Goal: Find specific page/section: Find specific page/section

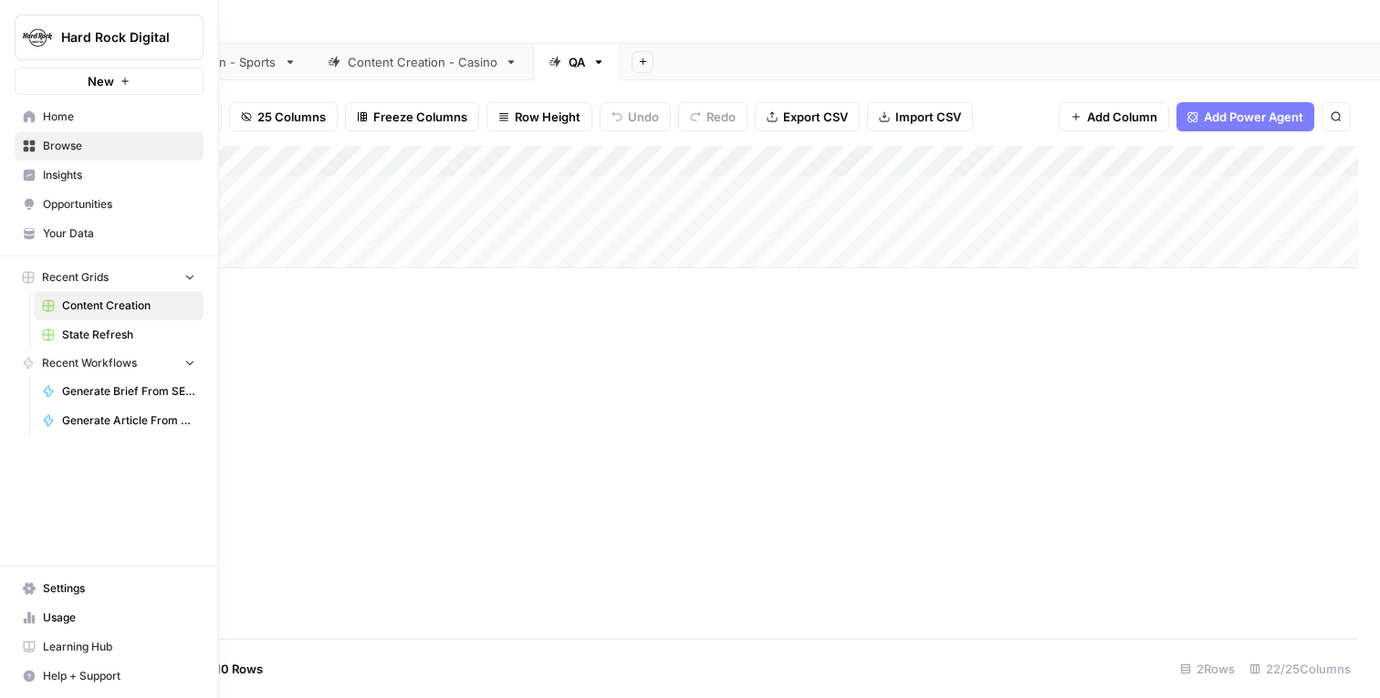
click at [57, 117] on span "Home" at bounding box center [119, 117] width 152 height 16
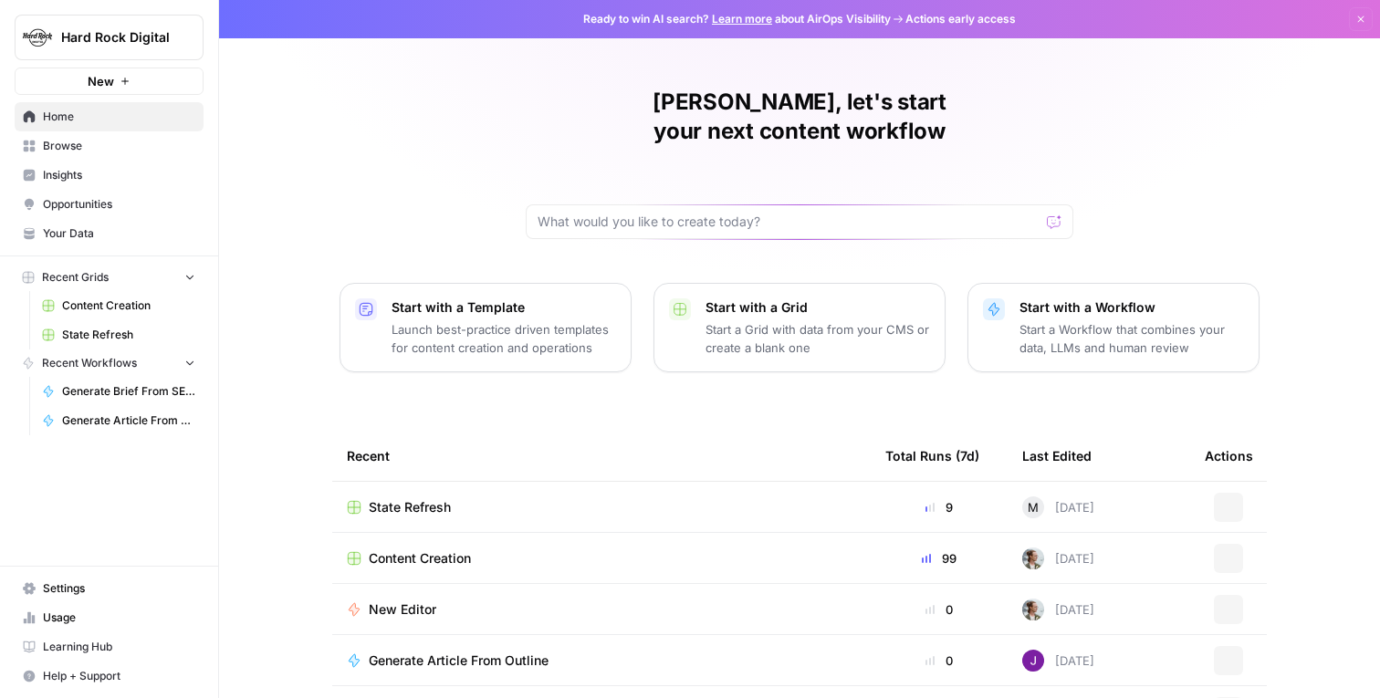
click at [66, 148] on span "Browse" at bounding box center [119, 146] width 152 height 16
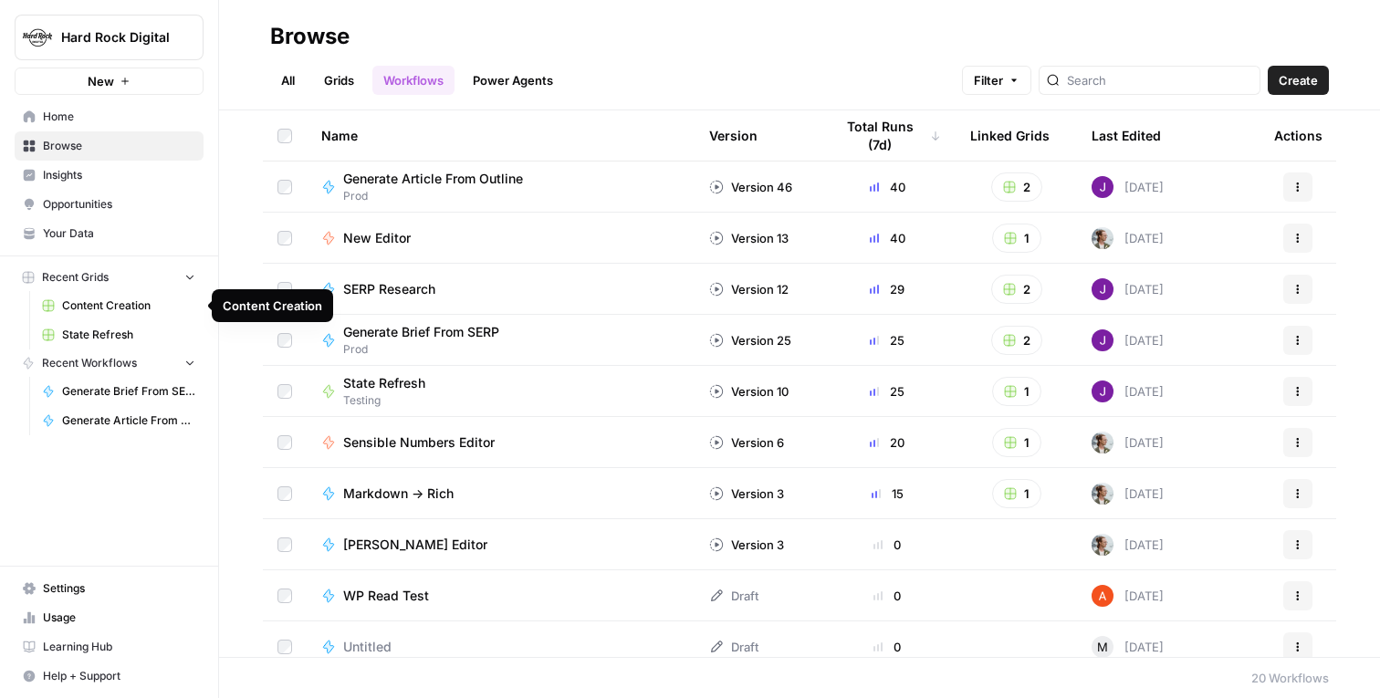
click at [117, 299] on span "Content Creation" at bounding box center [128, 305] width 133 height 16
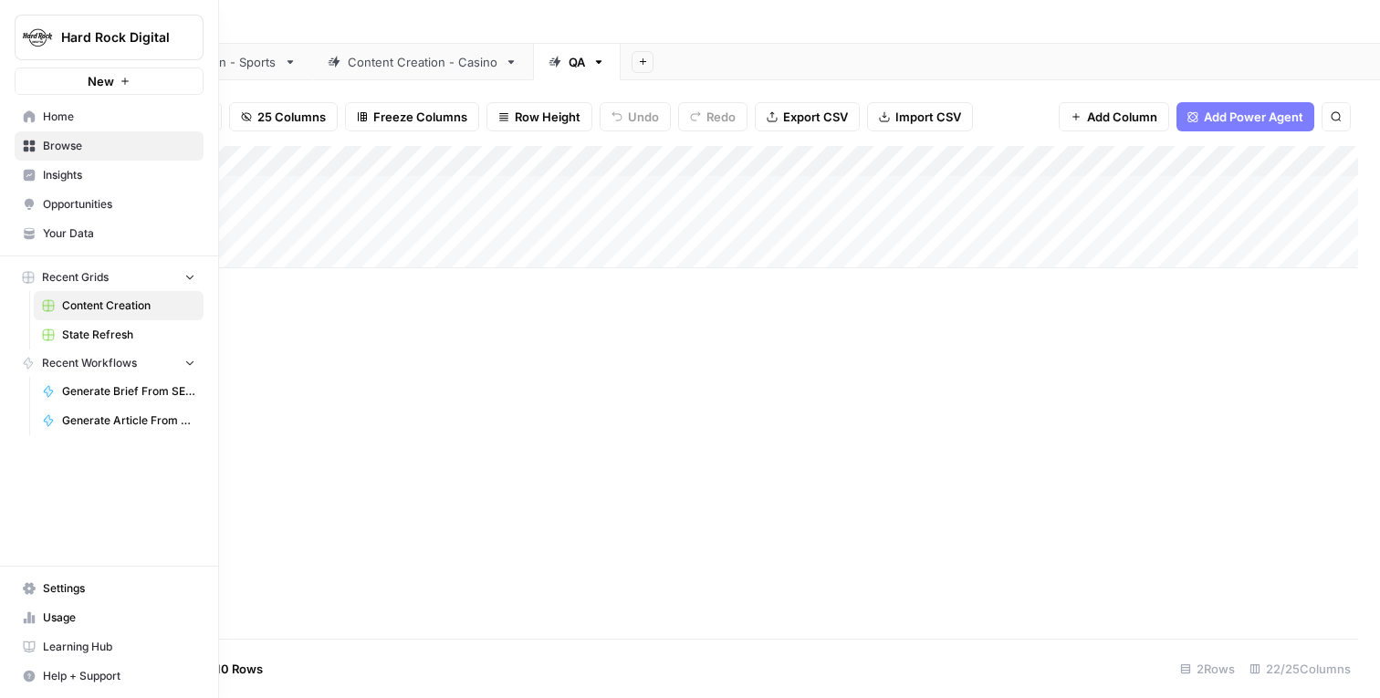
click at [103, 302] on span "Content Creation" at bounding box center [128, 305] width 133 height 16
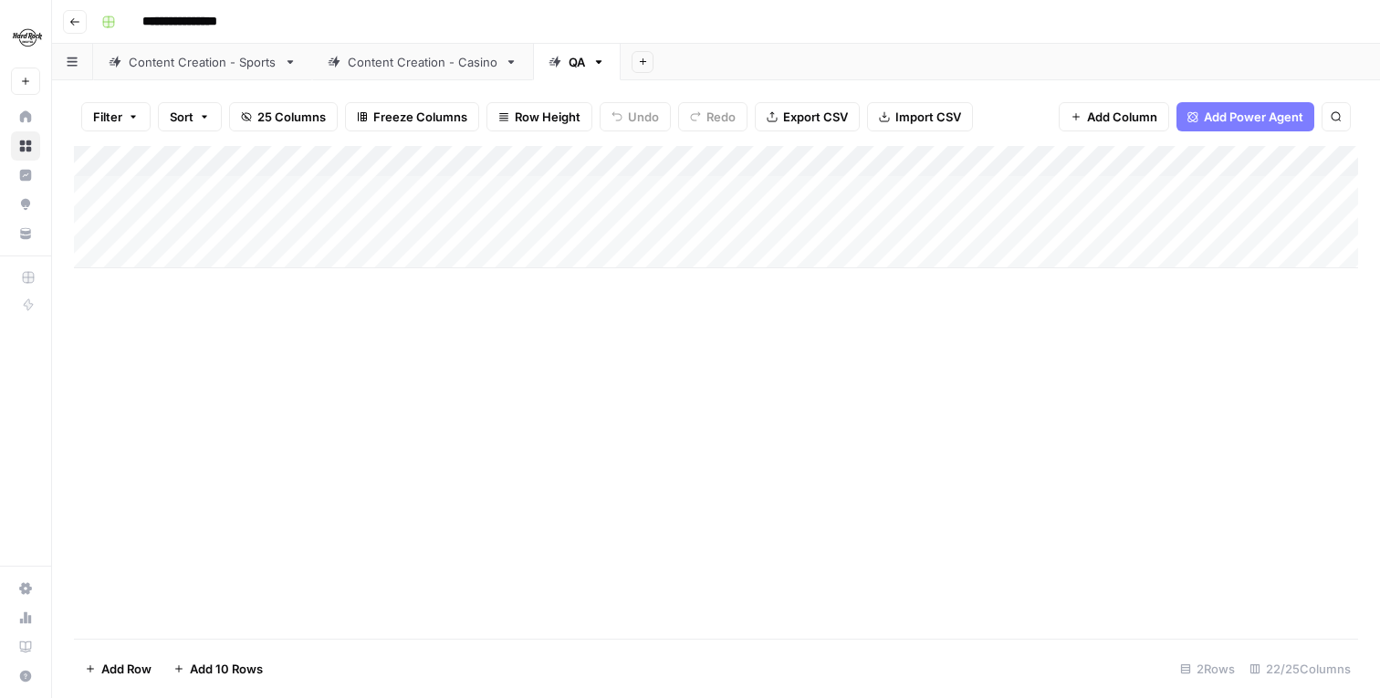
click at [233, 47] on link "Content Creation - Sports" at bounding box center [202, 62] width 219 height 37
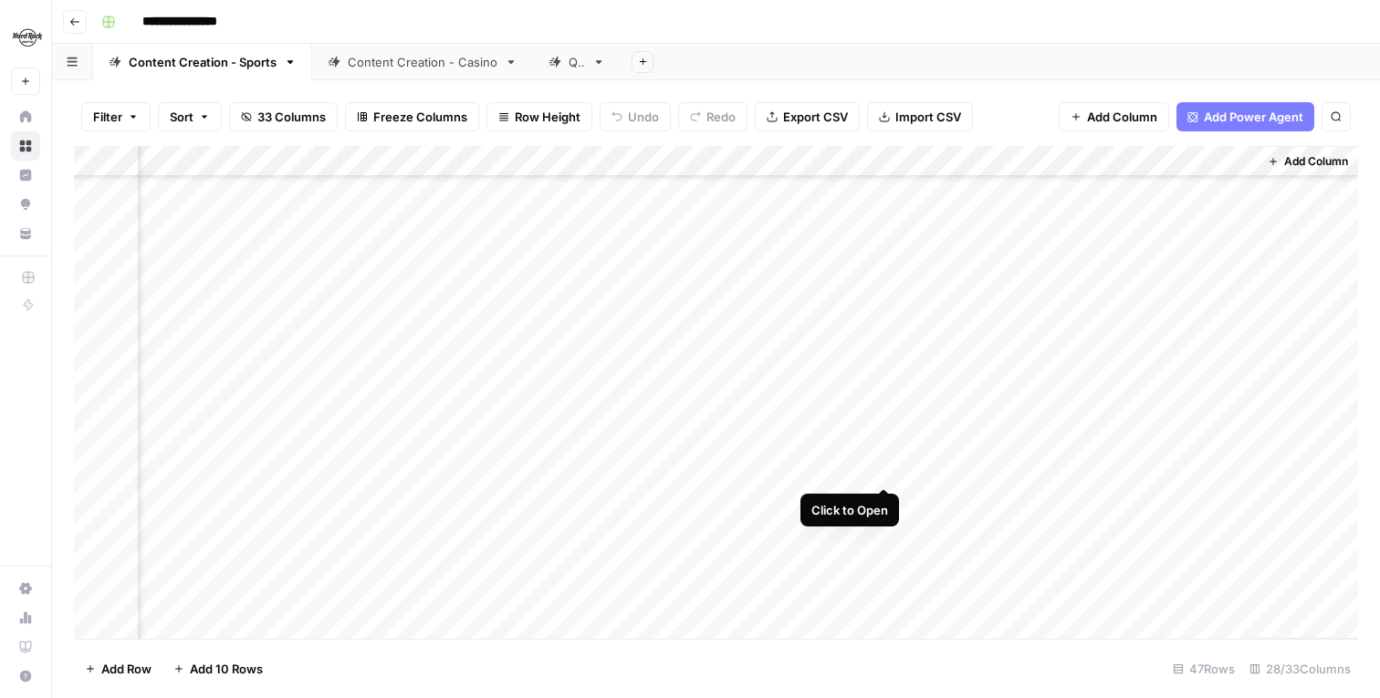
click at [883, 472] on div "Add Column" at bounding box center [716, 392] width 1284 height 493
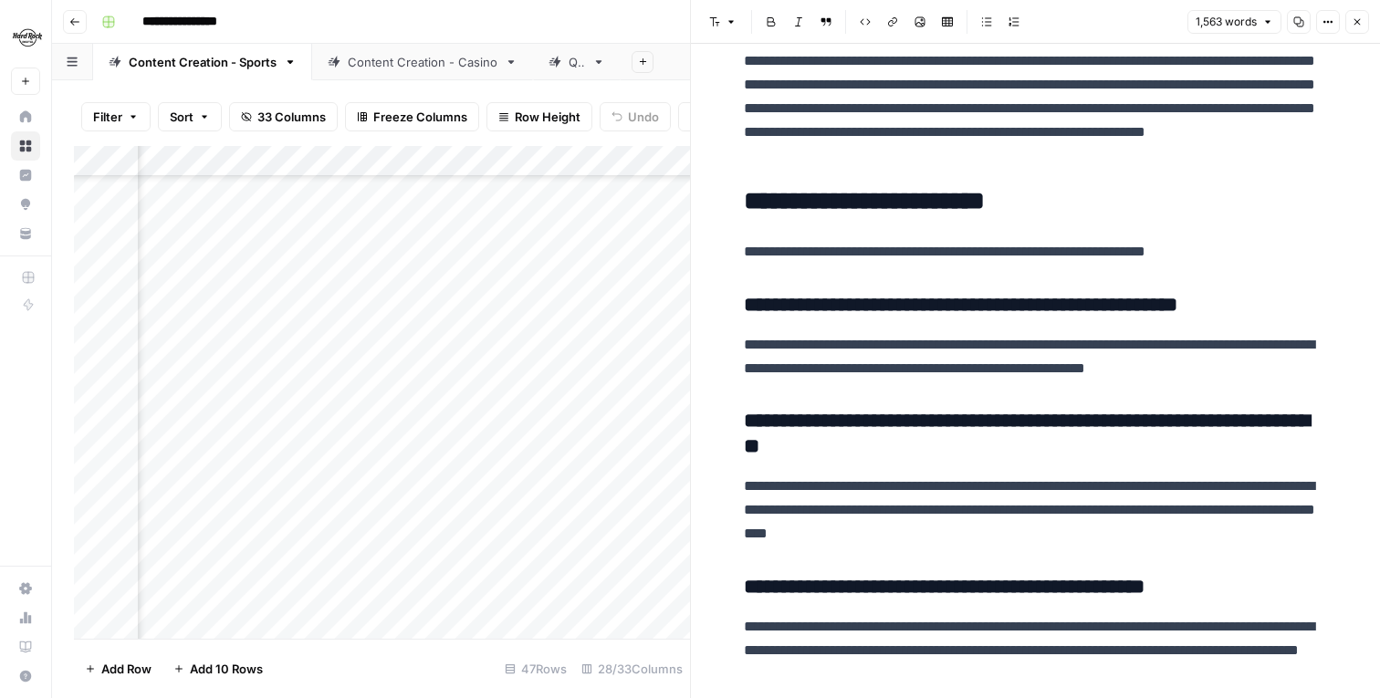
scroll to position [4266, 0]
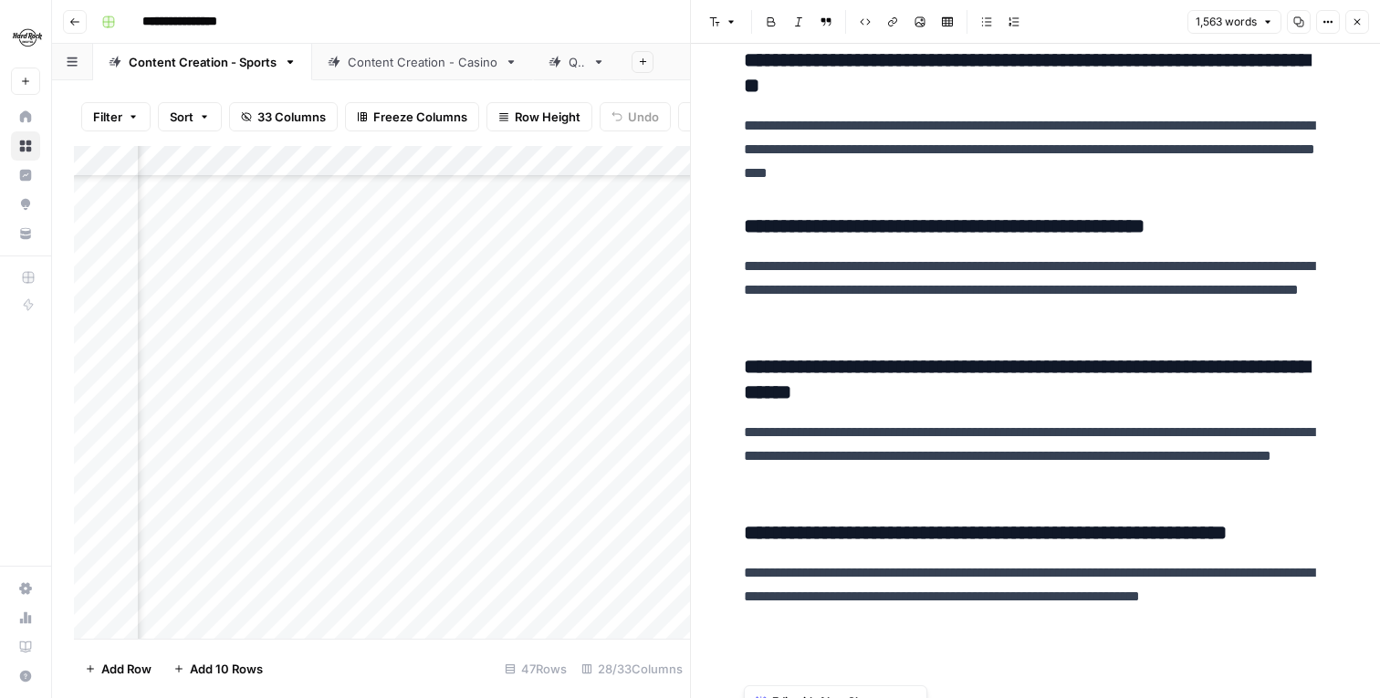
drag, startPoint x: 745, startPoint y: 96, endPoint x: 925, endPoint y: 410, distance: 362.2
copy div "**********"
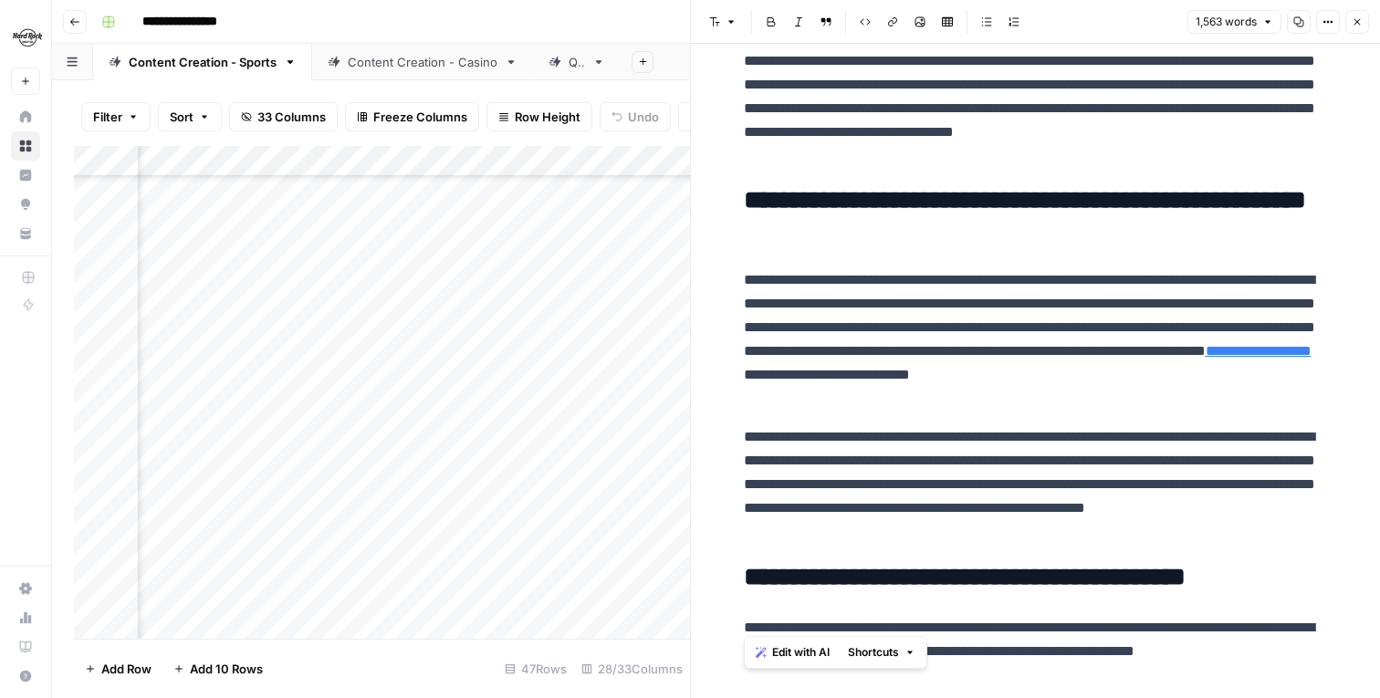
scroll to position [0, 0]
